Goal: Transaction & Acquisition: Obtain resource

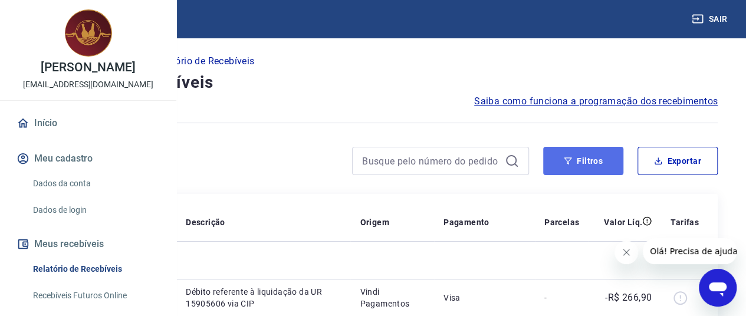
click at [598, 153] on button "Filtros" at bounding box center [583, 161] width 80 height 28
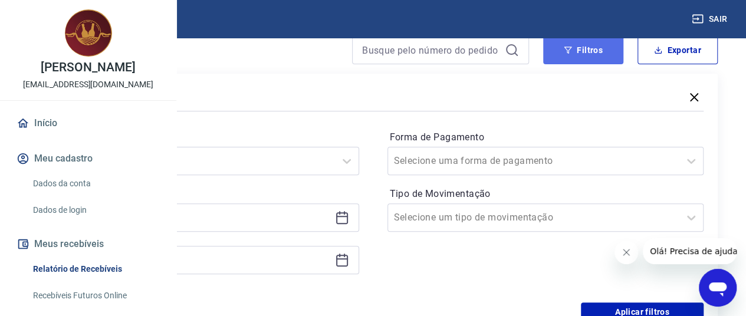
scroll to position [236, 0]
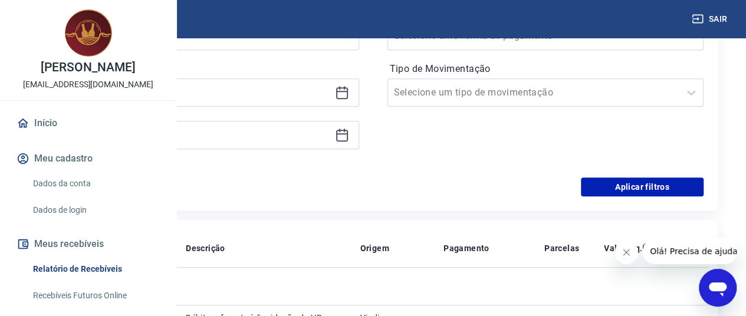
click at [348, 90] on icon at bounding box center [342, 93] width 12 height 12
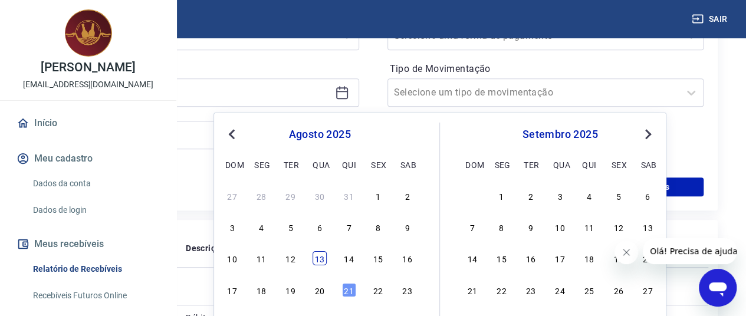
click at [316, 258] on div "13" at bounding box center [319, 258] width 14 height 14
type input "[DATE]"
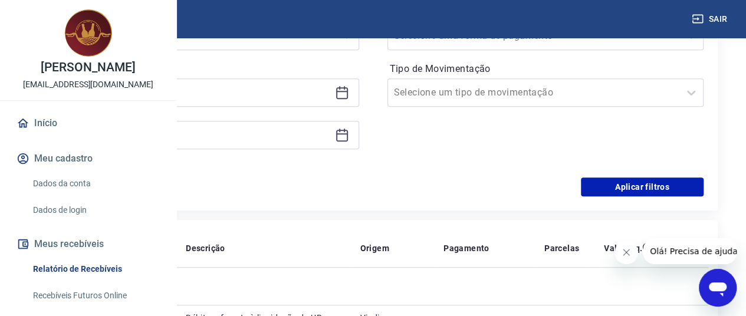
click at [359, 143] on div at bounding box center [200, 135] width 316 height 28
click at [349, 139] on icon at bounding box center [342, 135] width 14 height 14
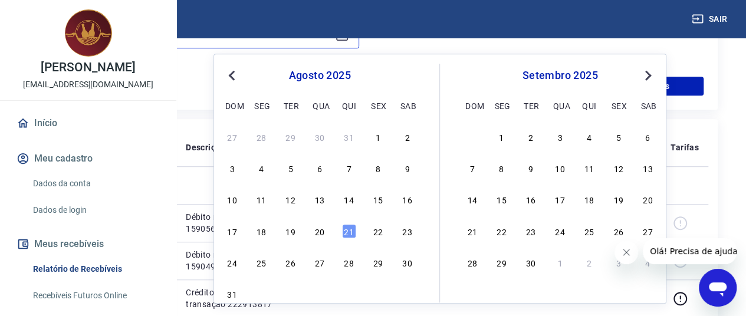
scroll to position [354, 0]
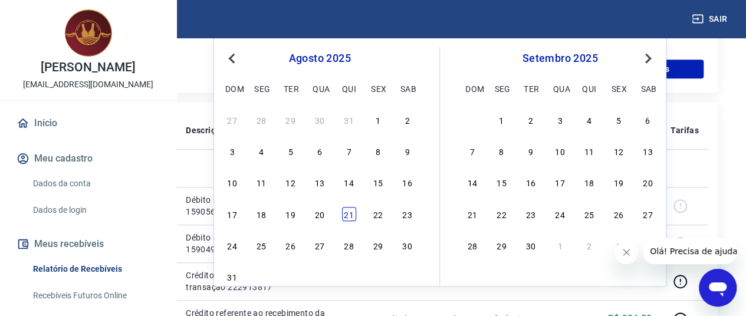
click at [347, 214] on div "21" at bounding box center [349, 214] width 14 height 14
type input "[DATE]"
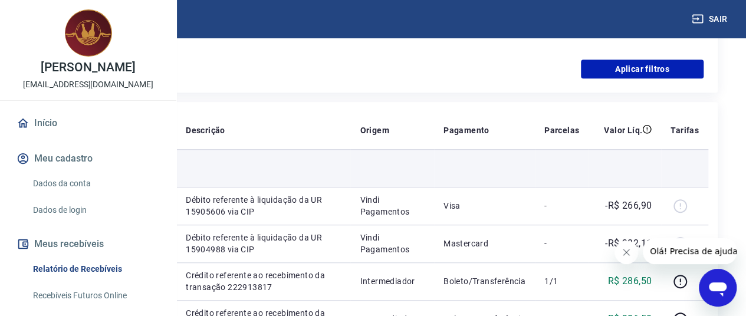
scroll to position [236, 0]
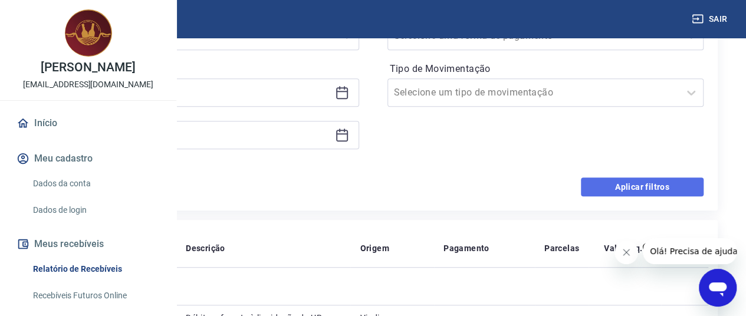
click at [628, 179] on button "Aplicar filtros" at bounding box center [642, 186] width 123 height 19
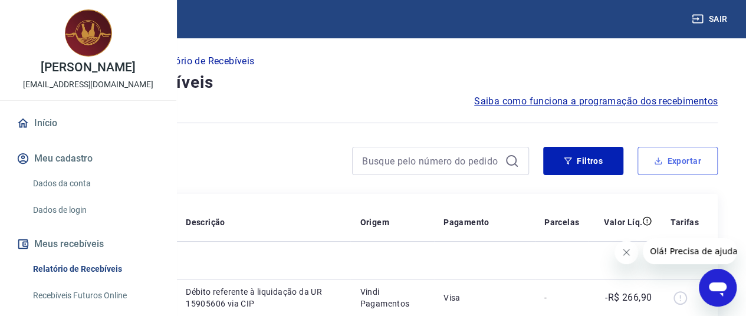
click at [688, 154] on button "Exportar" at bounding box center [677, 161] width 80 height 28
type input "[DATE]"
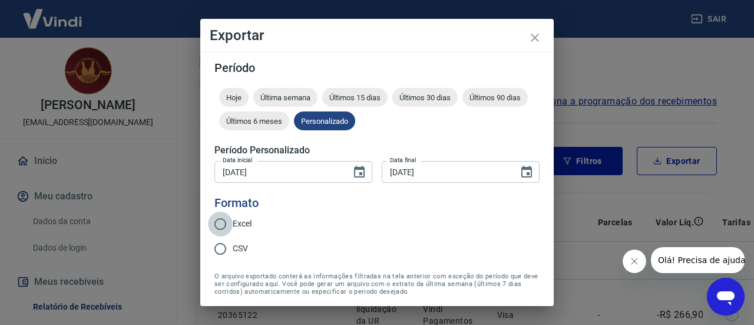
click at [223, 225] on input "Excel" at bounding box center [220, 224] width 25 height 25
radio input "true"
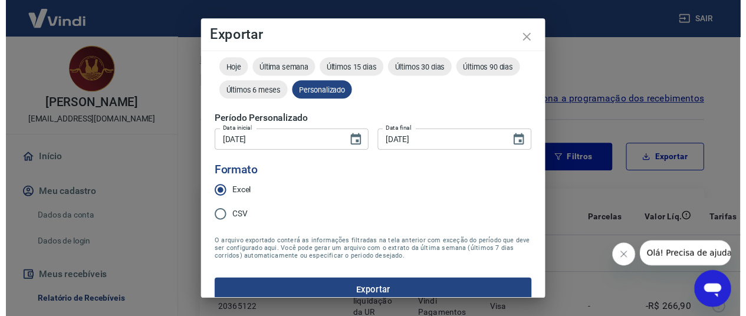
scroll to position [42, 0]
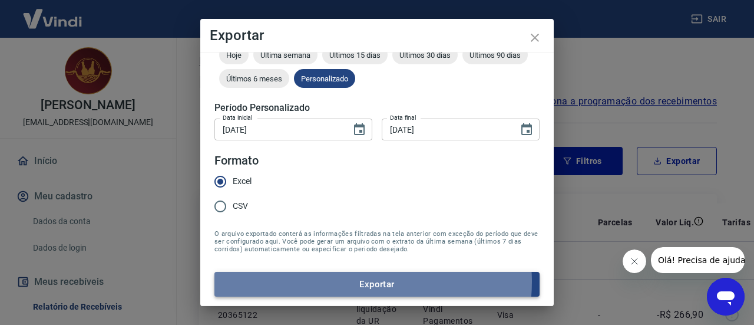
click at [368, 282] on button "Exportar" at bounding box center [377, 284] width 325 height 25
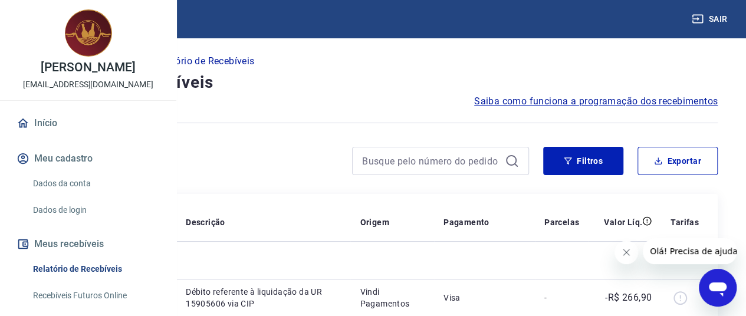
click at [627, 255] on icon "Fechar mensagem da empresa" at bounding box center [625, 252] width 9 height 9
